Goal: Transaction & Acquisition: Purchase product/service

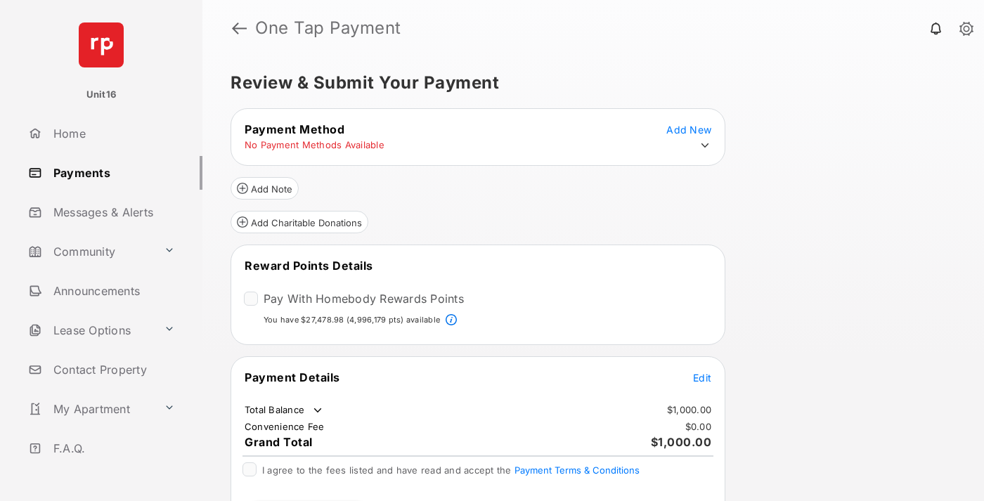
click at [702, 372] on span "Edit" at bounding box center [702, 378] width 18 height 12
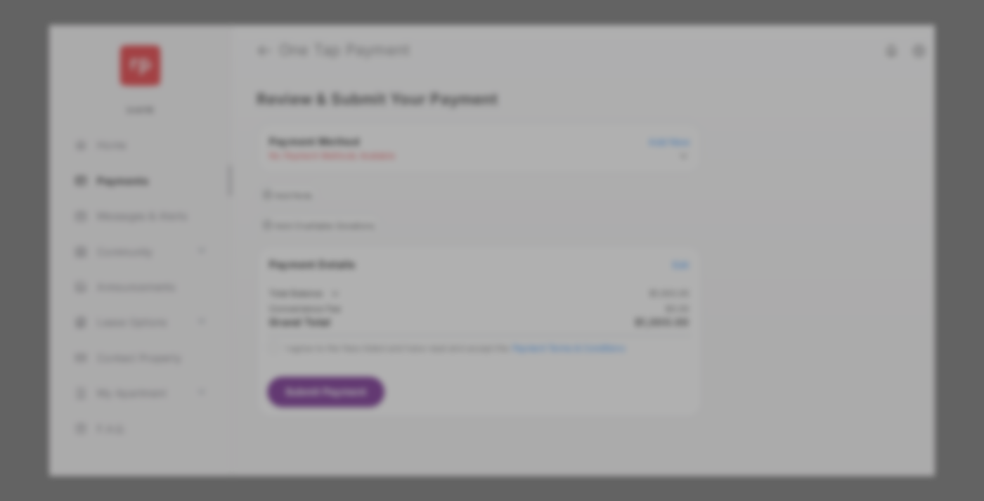
click at [466, 276] on div "Other Amount" at bounding box center [466, 283] width 228 height 24
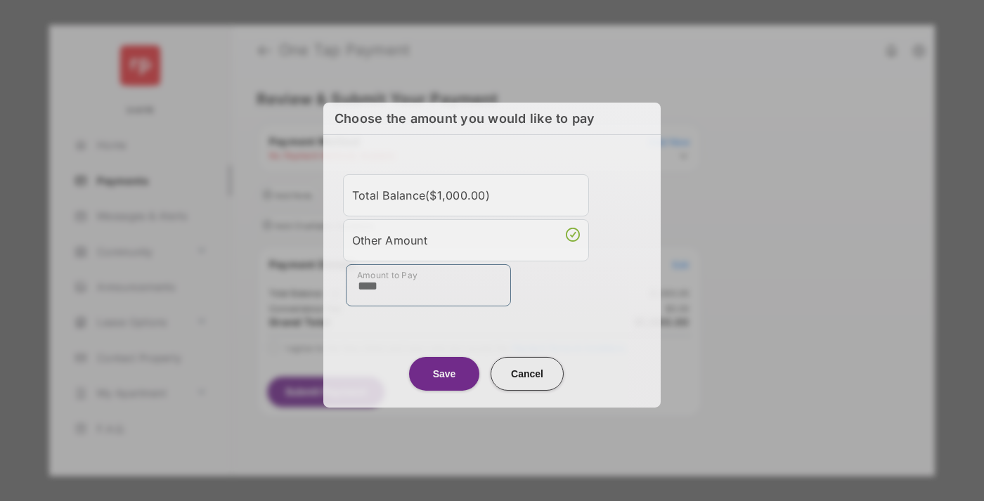
type input "****"
click at [444, 371] on button "Save" at bounding box center [444, 373] width 70 height 34
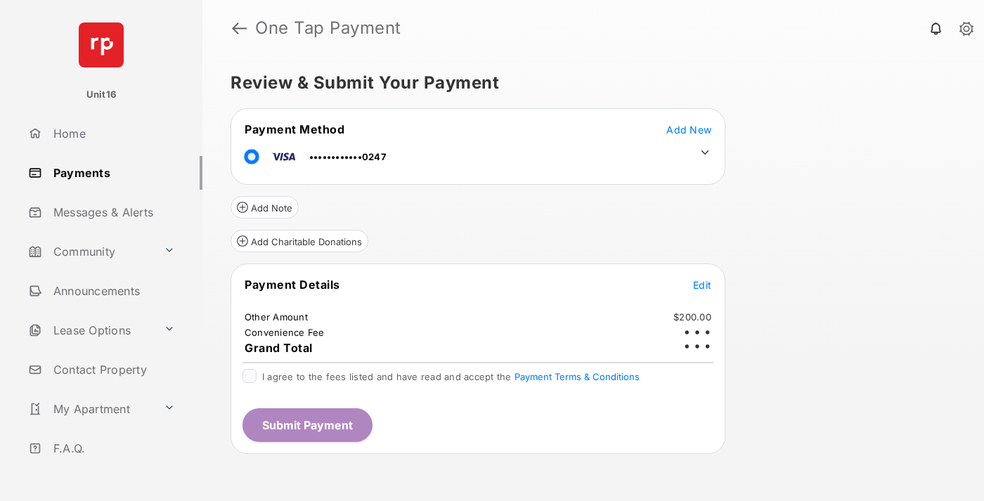
click at [705, 153] on icon at bounding box center [705, 152] width 13 height 13
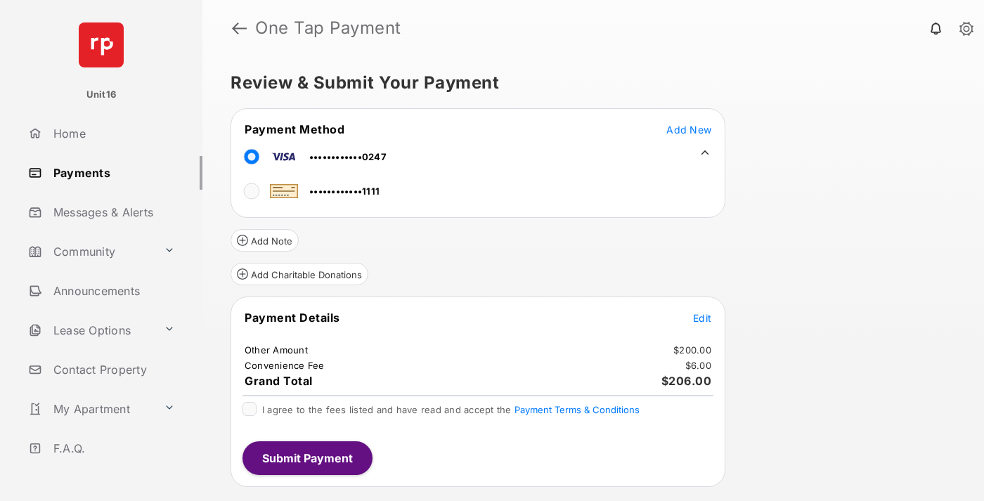
click at [702, 318] on span "Edit" at bounding box center [702, 318] width 18 height 12
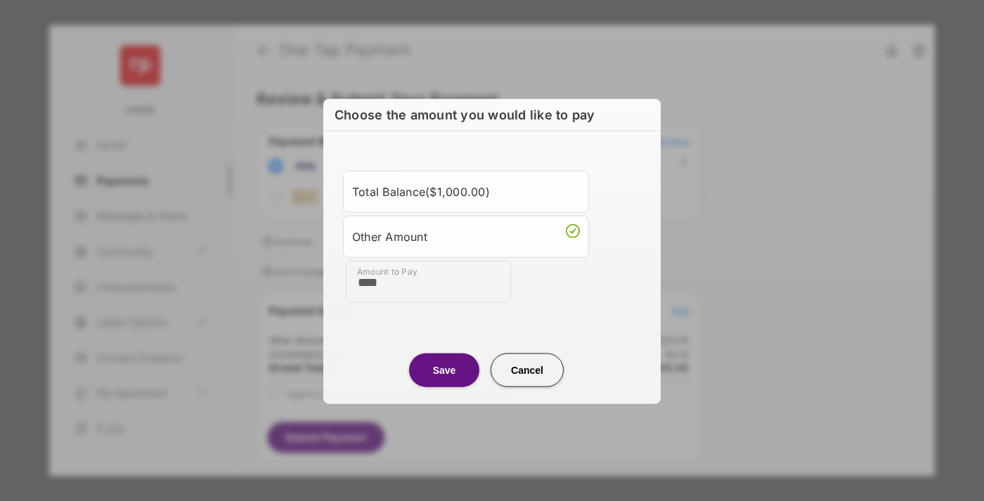
click at [444, 369] on button "Save" at bounding box center [444, 370] width 70 height 34
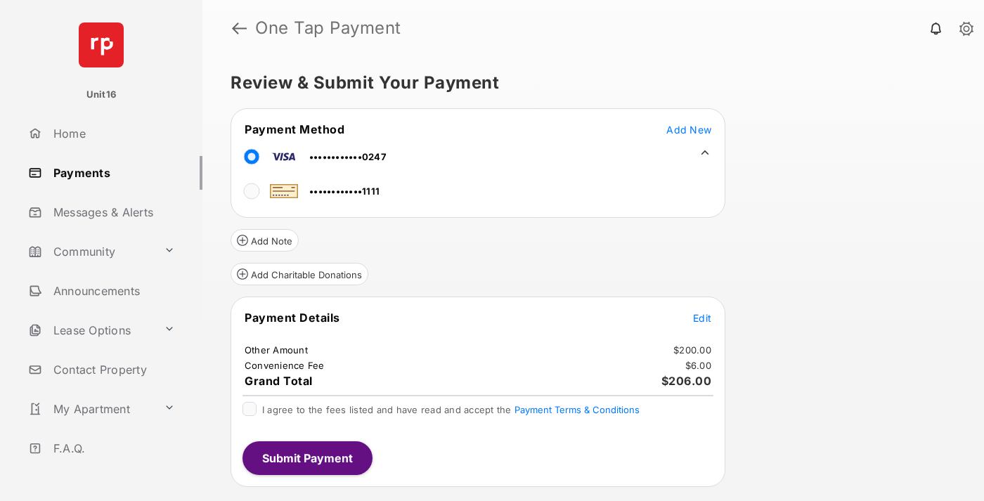
click at [306, 458] on button "Submit Payment" at bounding box center [308, 458] width 130 height 34
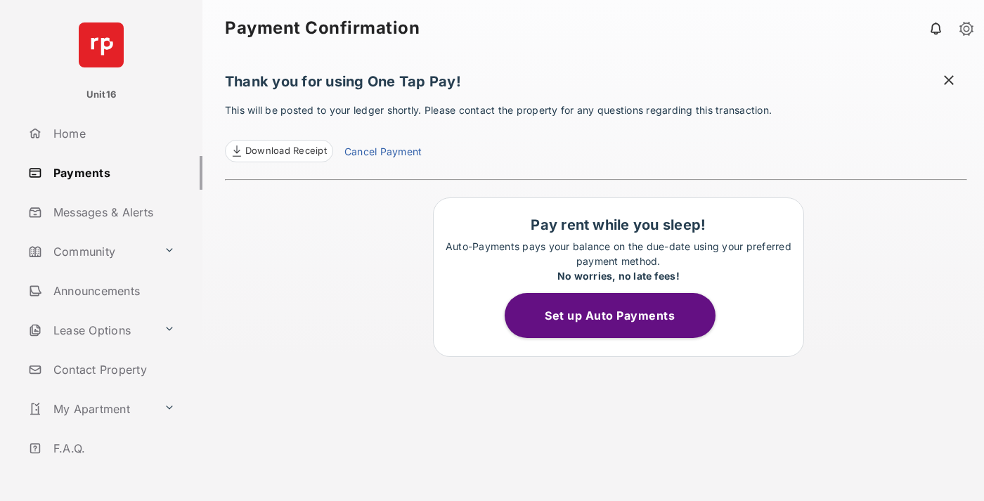
click at [382, 153] on link "Cancel Payment" at bounding box center [382, 153] width 77 height 18
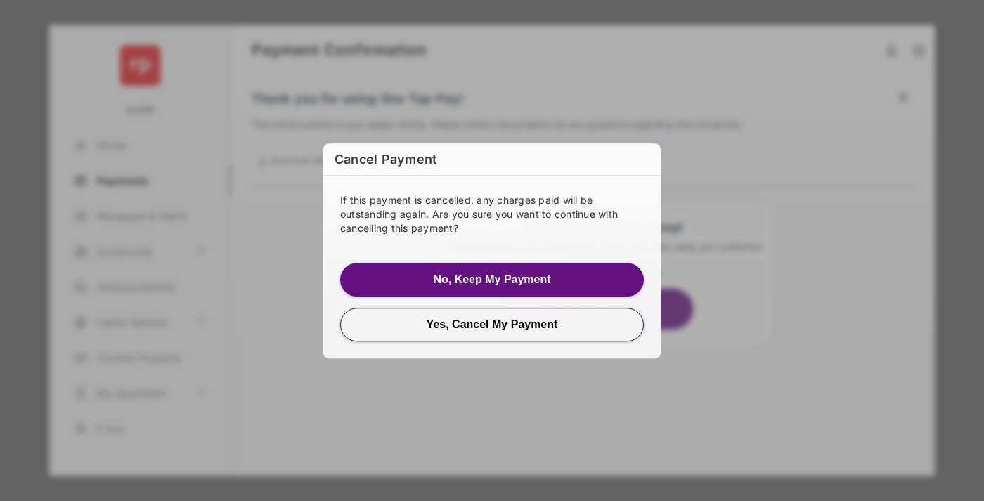
click at [492, 324] on button "Yes, Cancel My Payment" at bounding box center [492, 325] width 304 height 34
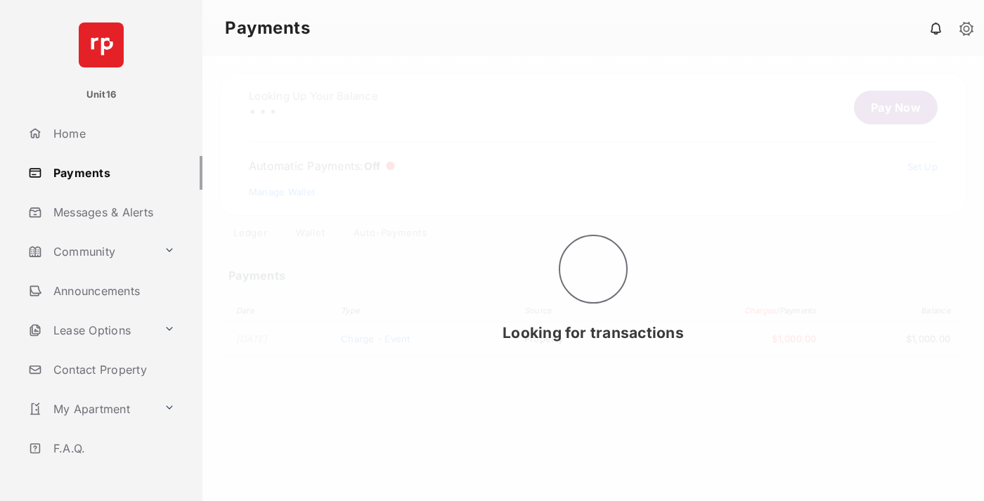
click at [282, 192] on link "Manage Wallet" at bounding box center [282, 191] width 66 height 11
